Goal: Information Seeking & Learning: Learn about a topic

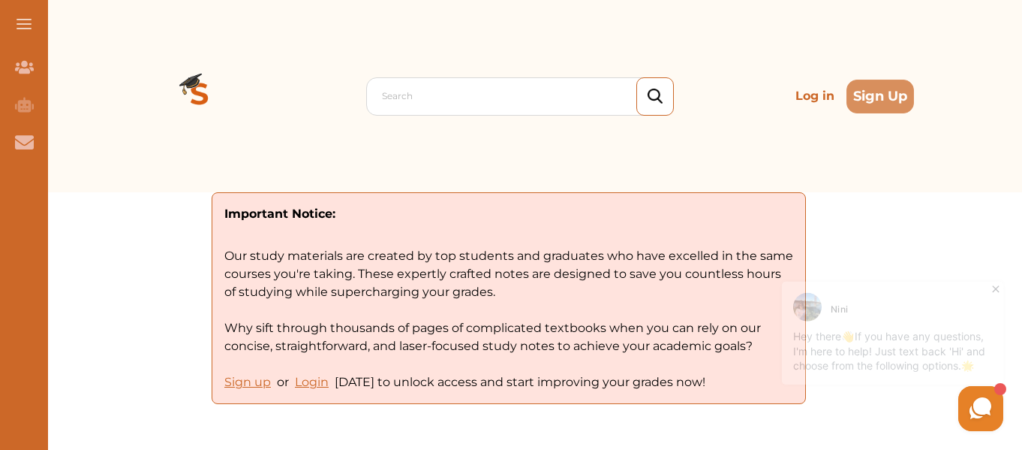
click at [987, 290] on div "Nini" at bounding box center [894, 301] width 203 height 29
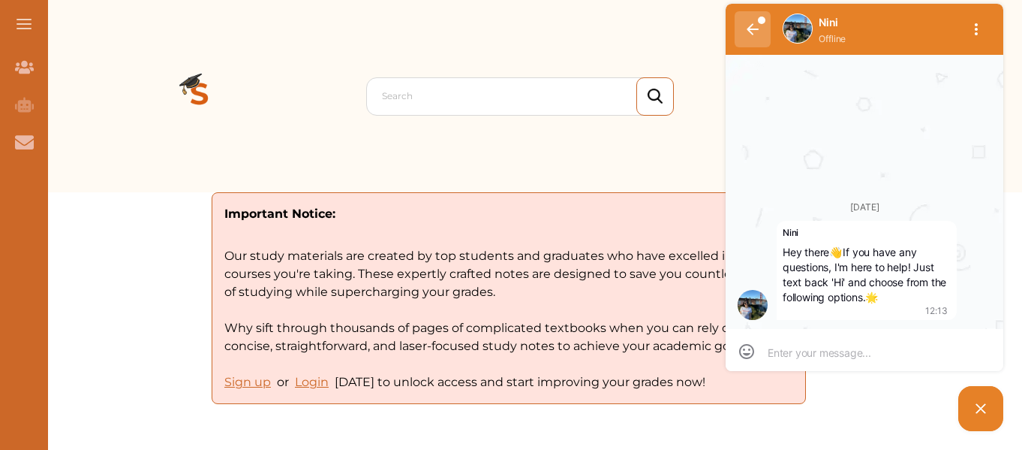
scroll to position [1, 0]
click at [751, 26] on icon "button" at bounding box center [753, 28] width 12 height 11
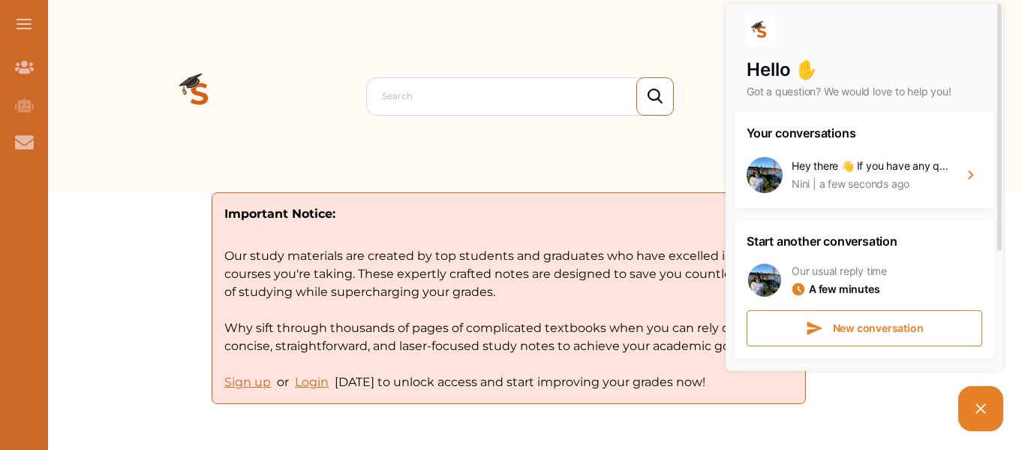
click at [631, 170] on div "Search Log in Sign Up" at bounding box center [530, 96] width 769 height 192
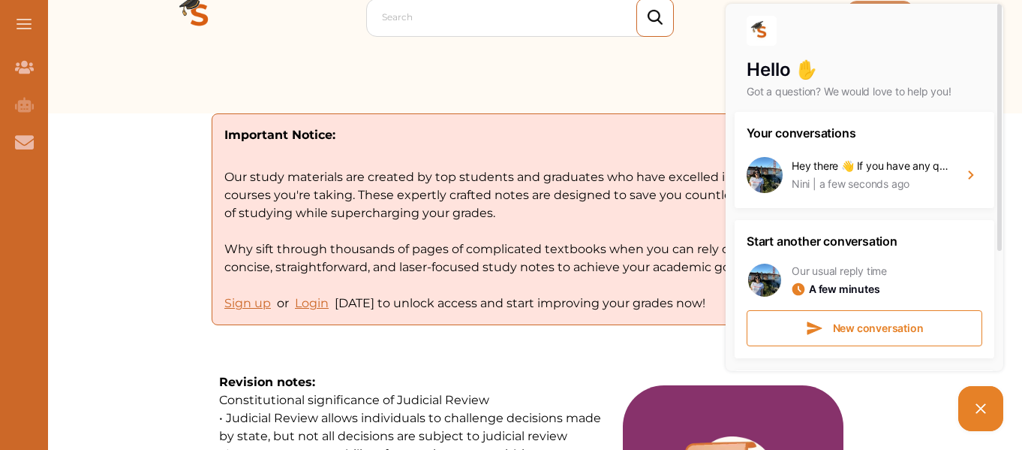
scroll to position [83, 0]
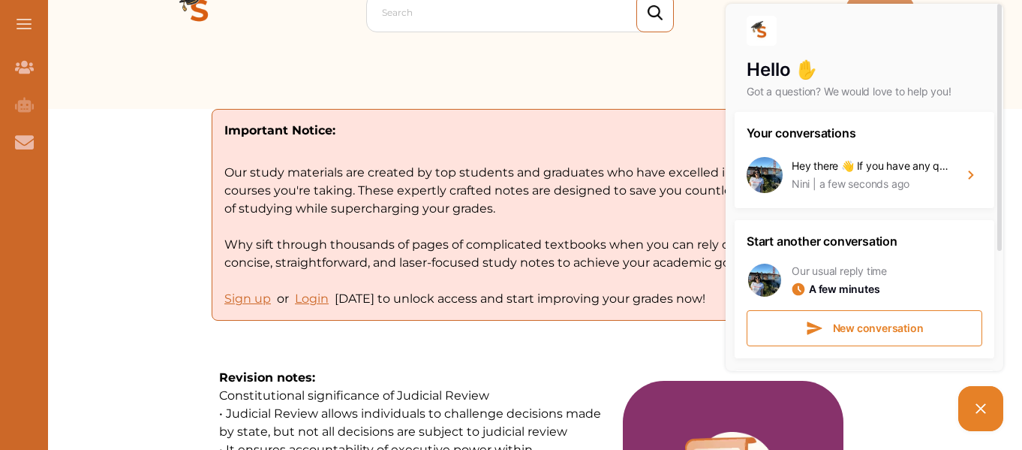
click at [671, 63] on div "Hello ✋ Got a question? We would love to help you! Your conversations Hey there…" at bounding box center [834, 217] width 345 height 435
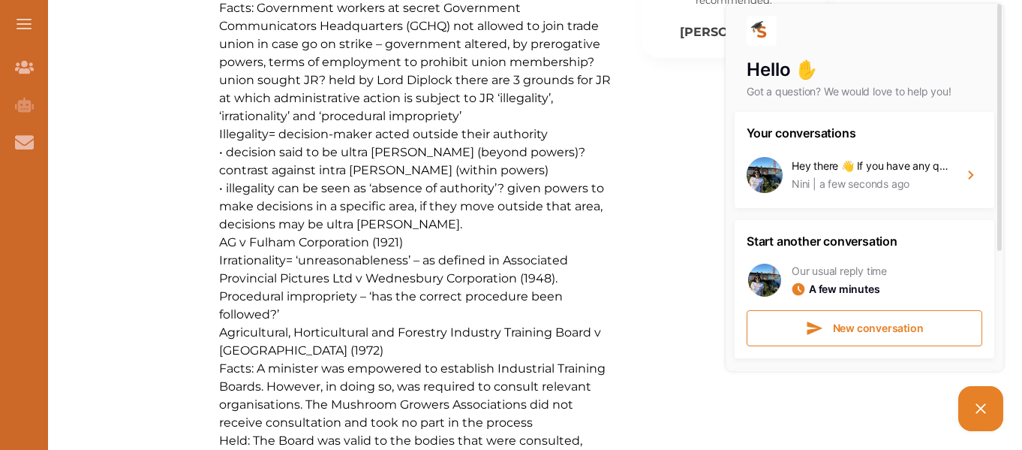
scroll to position [1048, 0]
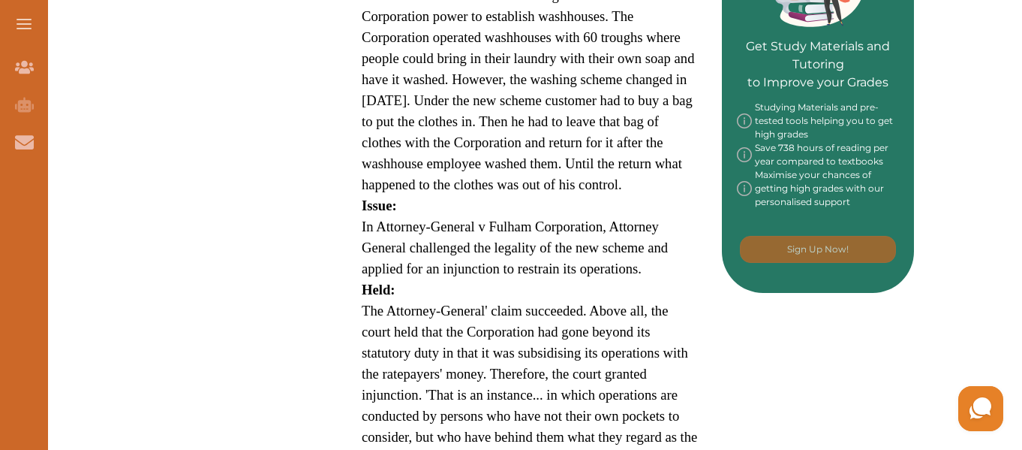
scroll to position [751, 0]
